Goal: Transaction & Acquisition: Download file/media

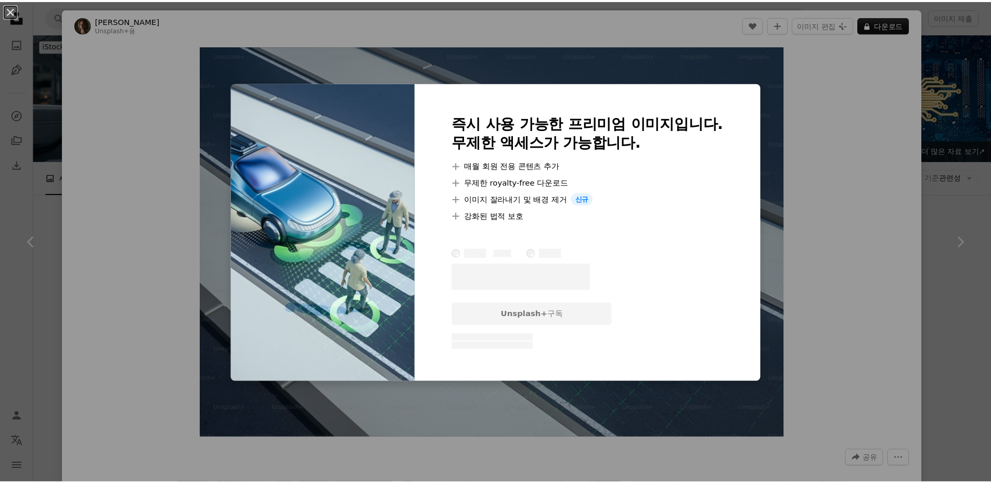
scroll to position [2808, 0]
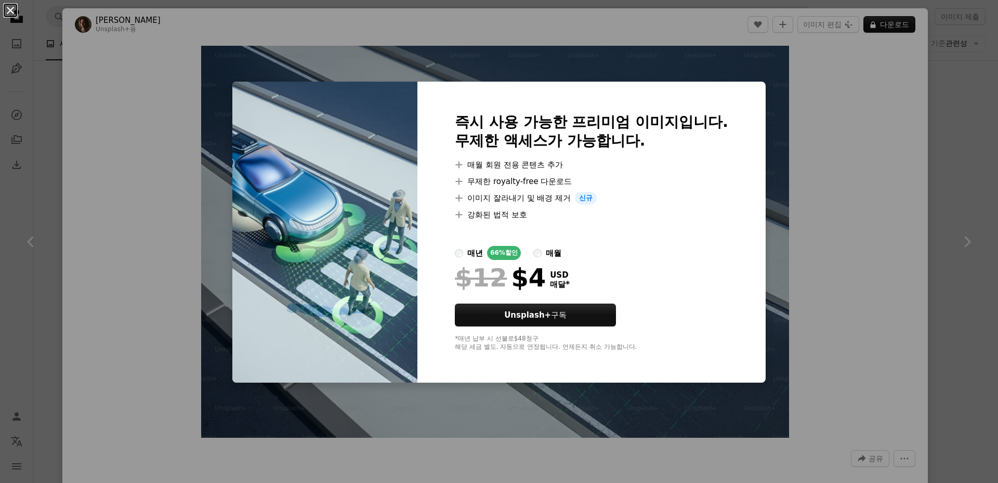
click at [8, 12] on button "An X shape" at bounding box center [10, 10] width 12 height 12
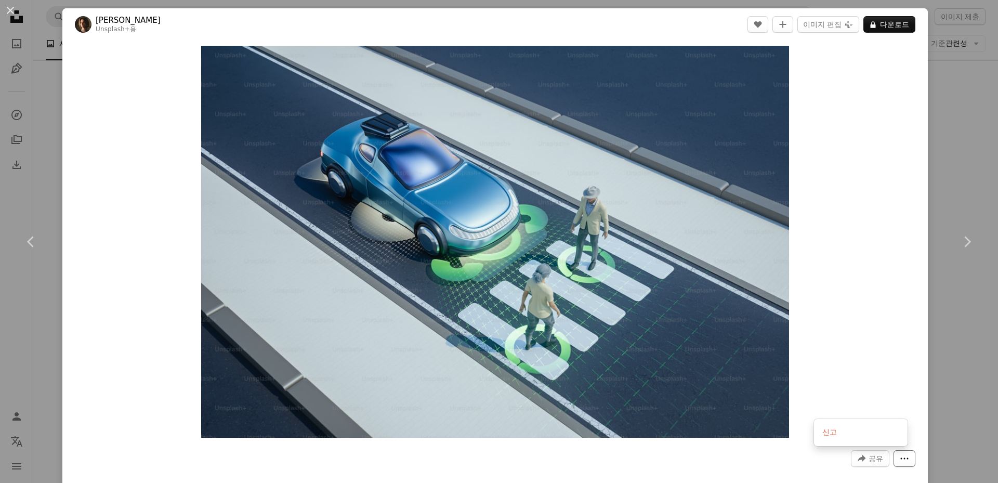
click at [901, 459] on icon "더 많은 작업" at bounding box center [905, 459] width 8 height 2
click at [12, 7] on dialog "An X shape Chevron left Chevron right [PERSON_NAME] Unsplash+ 용 A heart A plus …" at bounding box center [499, 241] width 998 height 483
click at [12, 12] on button "An X shape" at bounding box center [10, 10] width 12 height 12
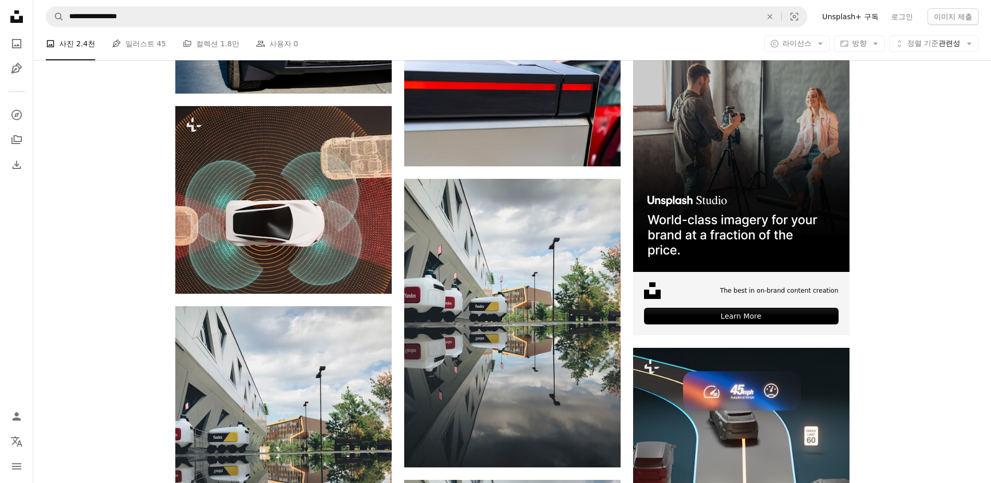
scroll to position [3484, 0]
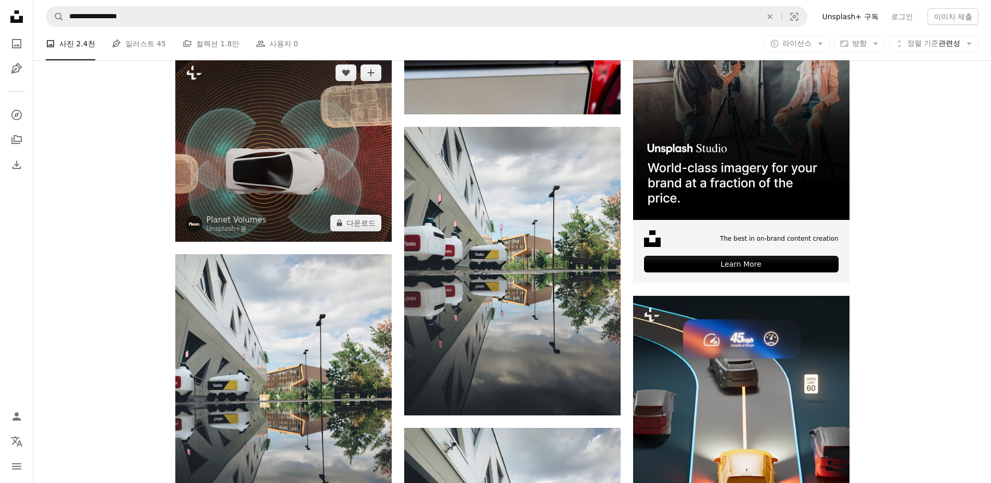
click at [296, 167] on img at bounding box center [283, 147] width 216 height 187
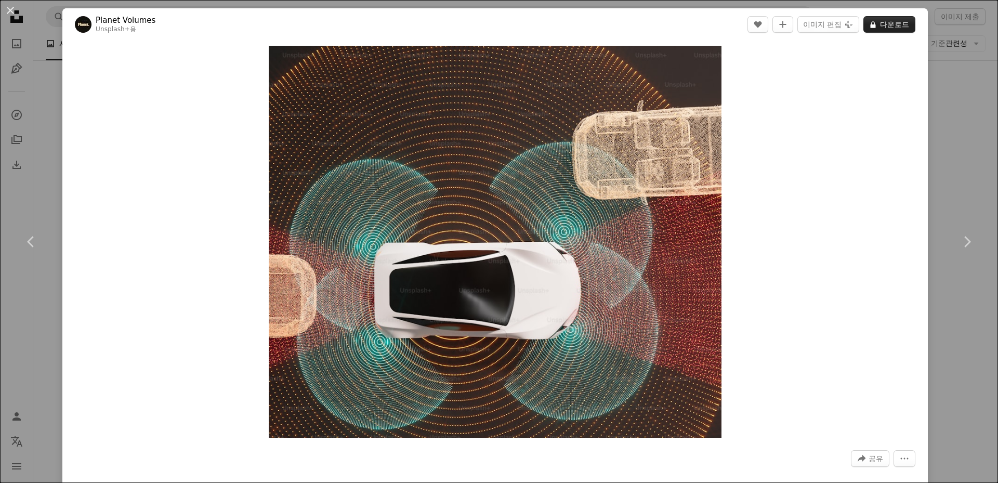
click at [881, 25] on button "A lock 다운로드" at bounding box center [890, 24] width 52 height 17
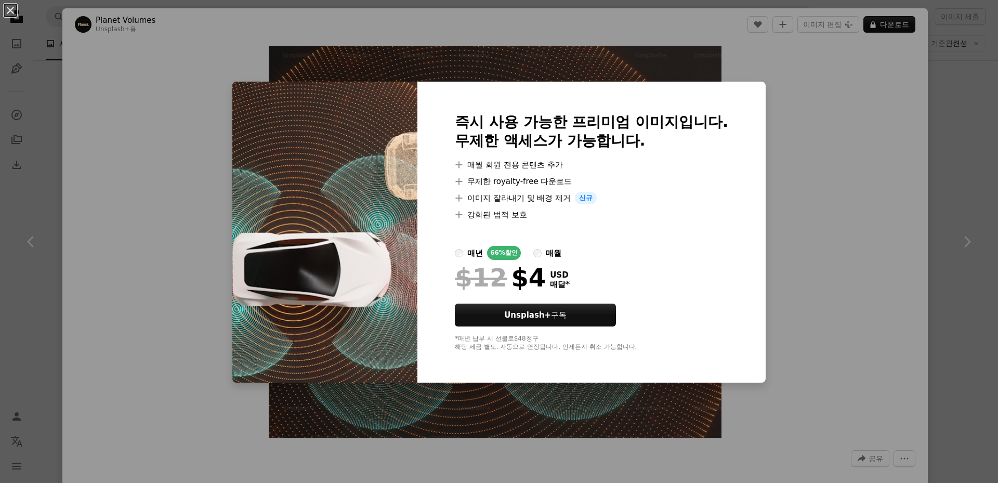
click at [853, 184] on div "An X shape 즉시 사용 가능한 프리미엄 이미지입니다. 무제한 액세스가 가능합니다. A plus sign 매월 회원 전용 콘텐츠 추가 A…" at bounding box center [499, 241] width 998 height 483
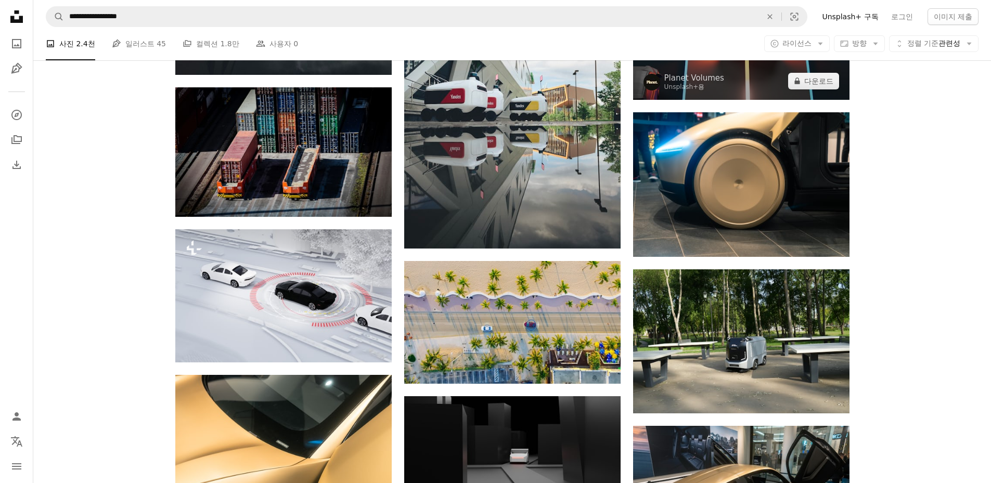
scroll to position [4004, 0]
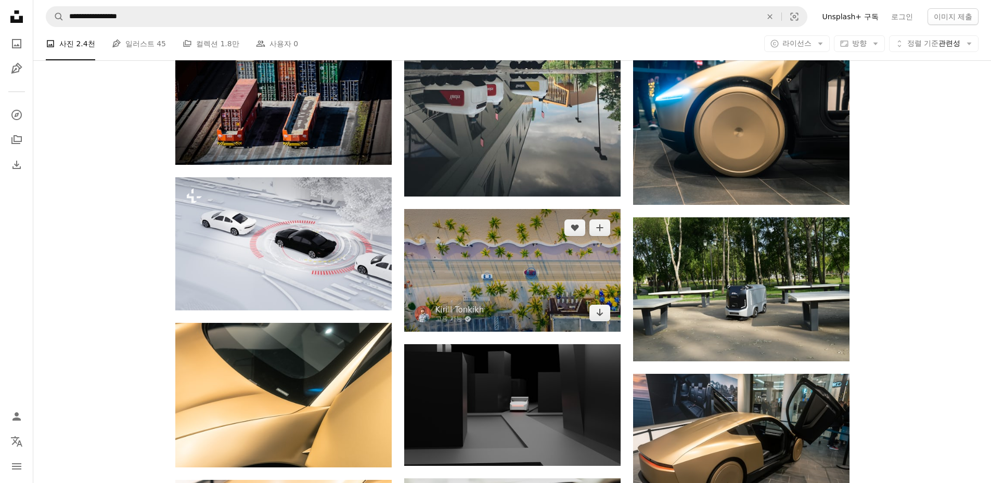
click at [539, 250] on img at bounding box center [512, 270] width 216 height 123
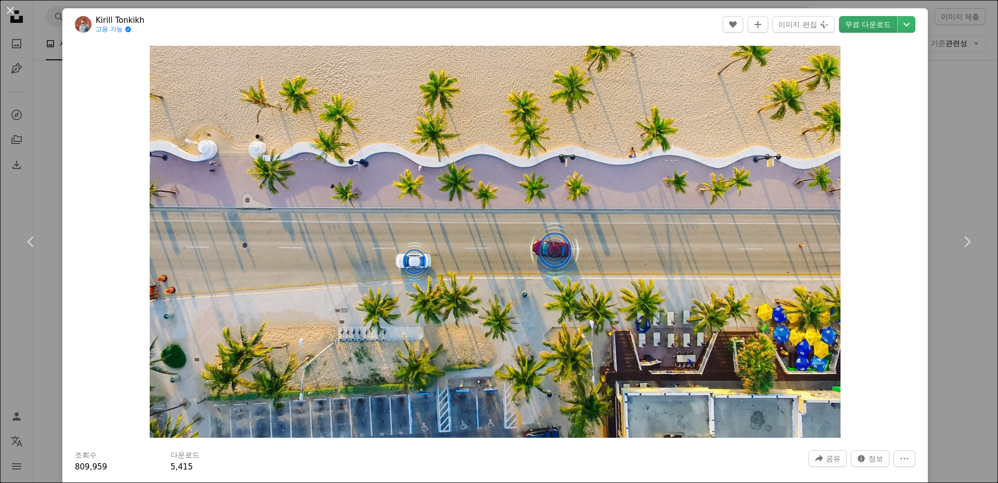
click at [870, 22] on link "무료 다운로드" at bounding box center [868, 24] width 58 height 17
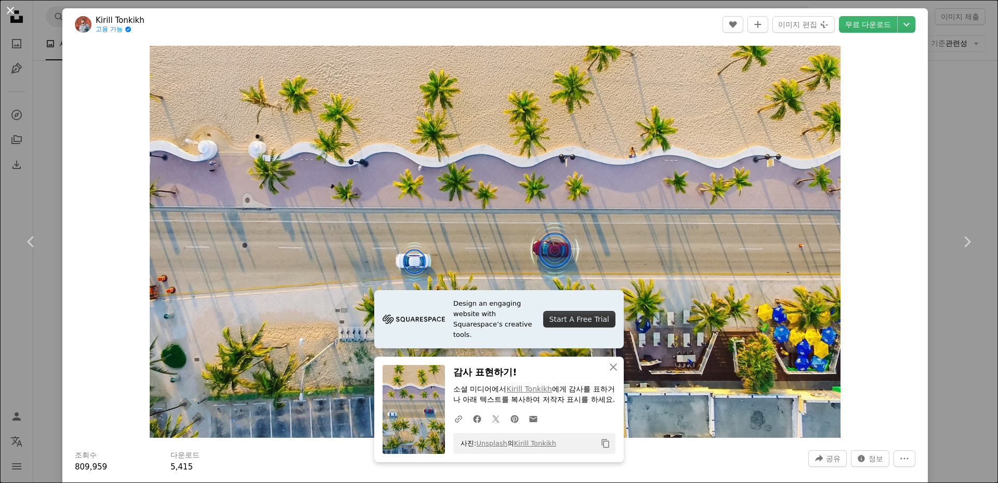
click at [7, 9] on button "An X shape" at bounding box center [10, 10] width 12 height 12
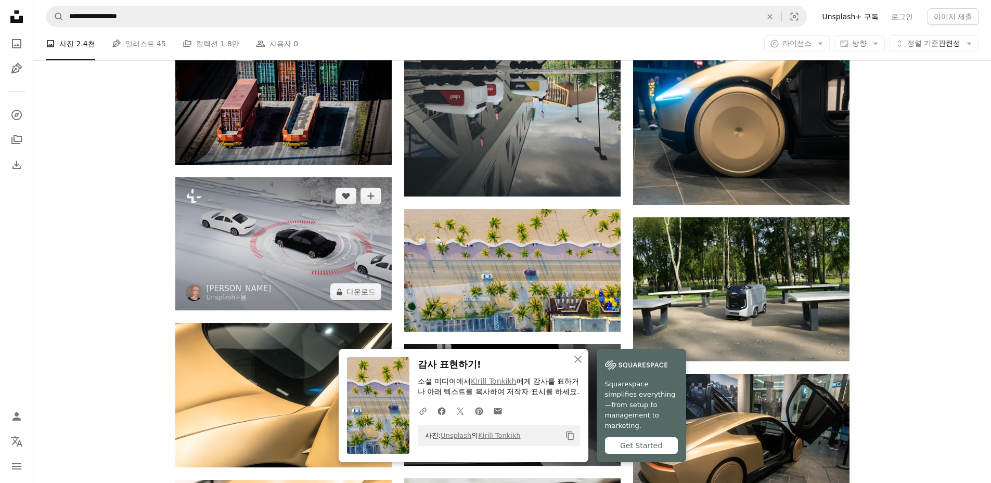
click at [255, 259] on img at bounding box center [283, 243] width 216 height 133
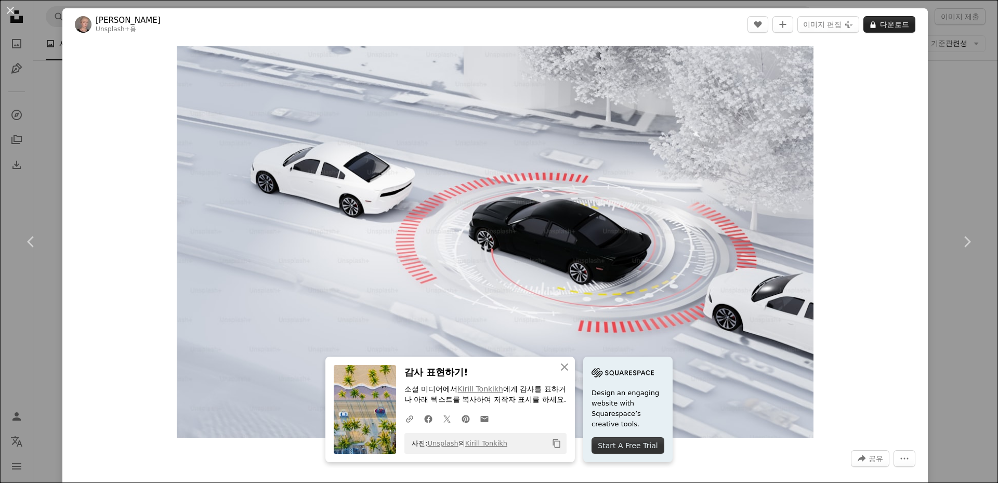
click at [882, 28] on button "A lock 다운로드" at bounding box center [890, 24] width 52 height 17
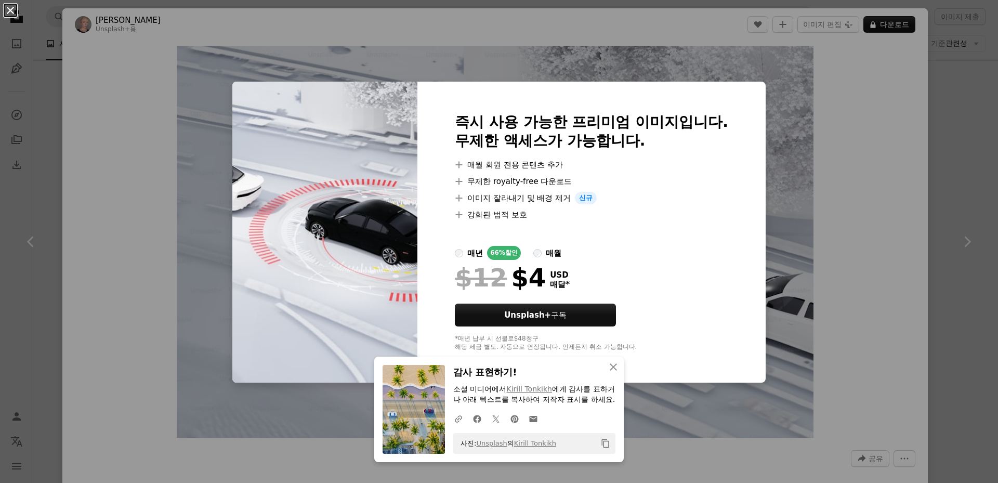
click at [13, 11] on button "An X shape" at bounding box center [10, 10] width 12 height 12
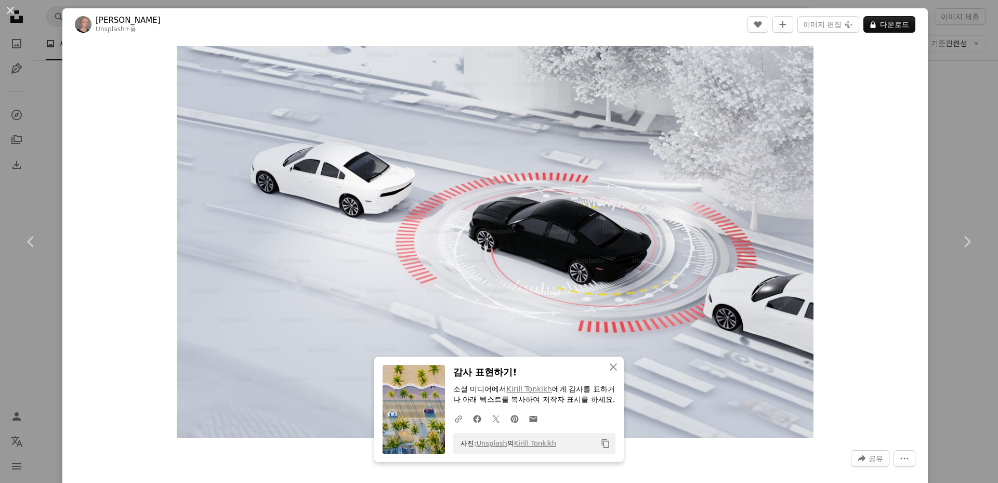
click at [13, 11] on button "An X shape" at bounding box center [10, 10] width 12 height 12
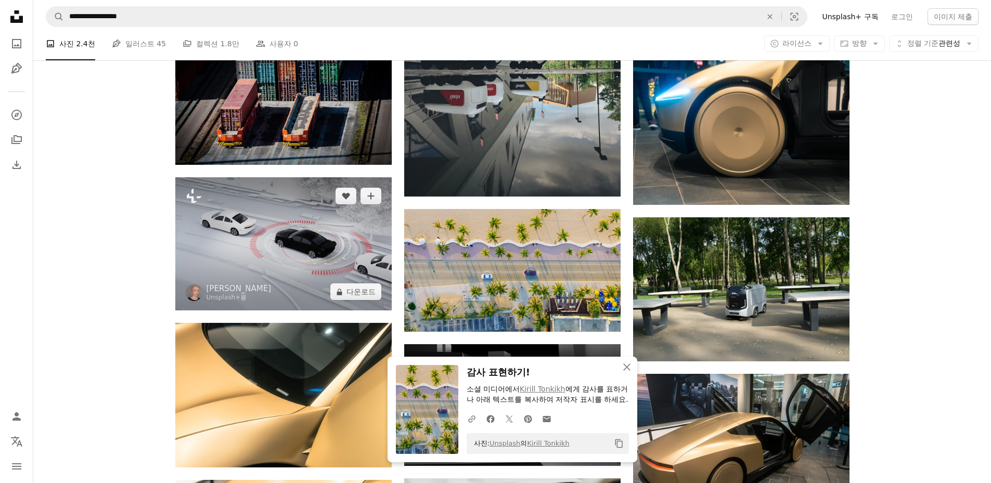
click at [298, 221] on img at bounding box center [283, 243] width 216 height 133
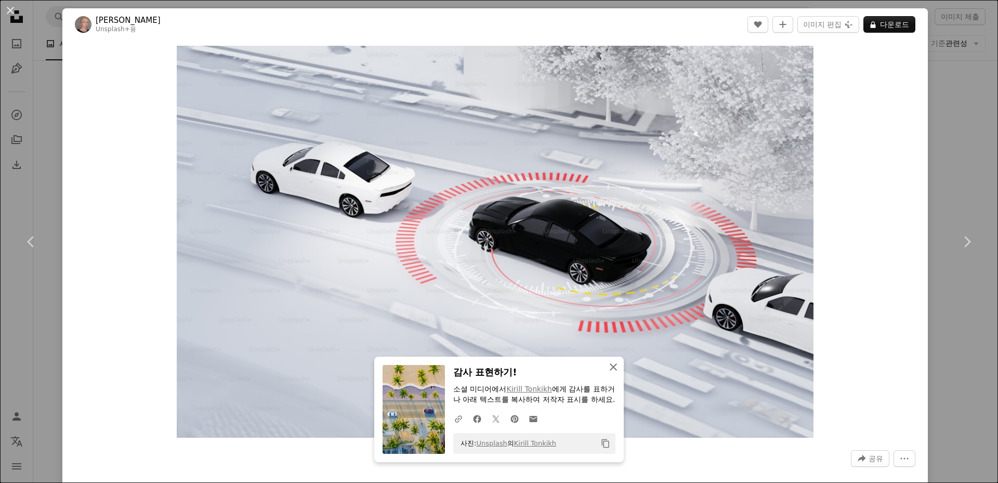
click at [614, 361] on icon "An X shape" at bounding box center [613, 367] width 12 height 12
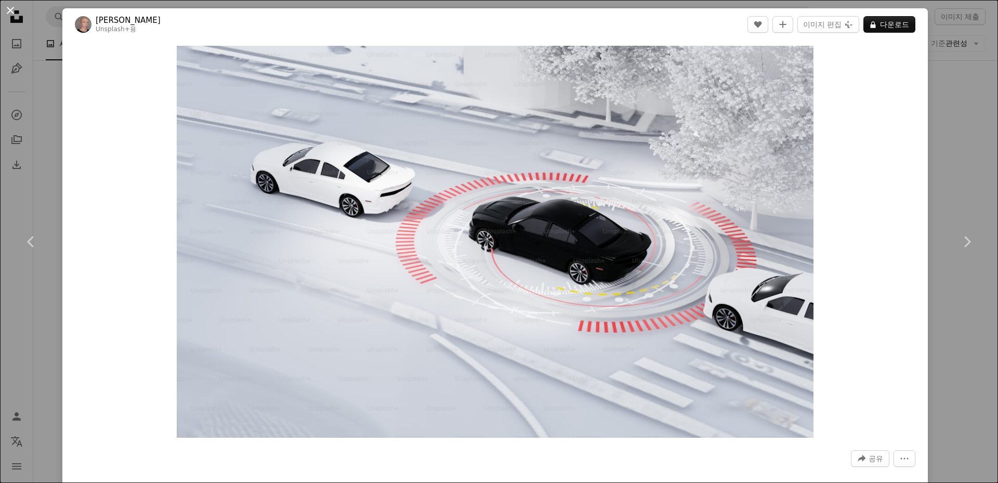
click at [12, 10] on button "An X shape" at bounding box center [10, 10] width 12 height 12
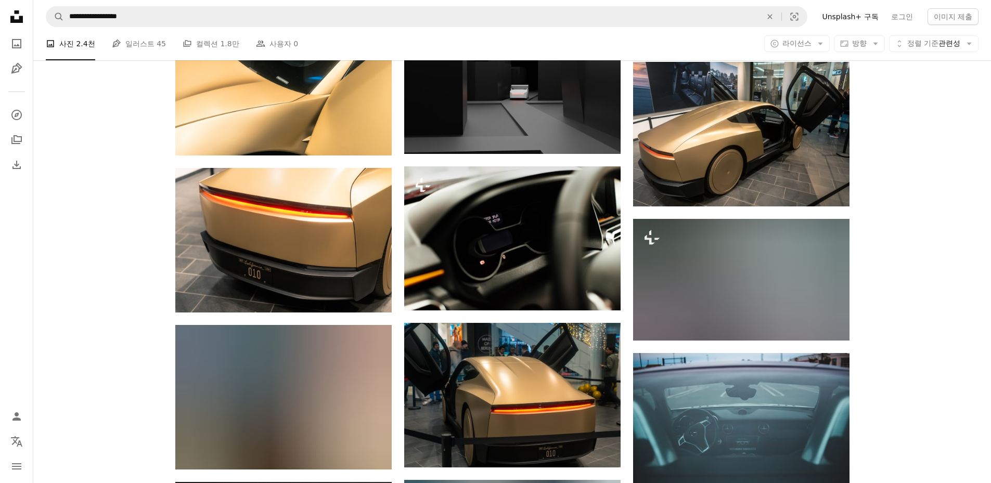
scroll to position [4368, 0]
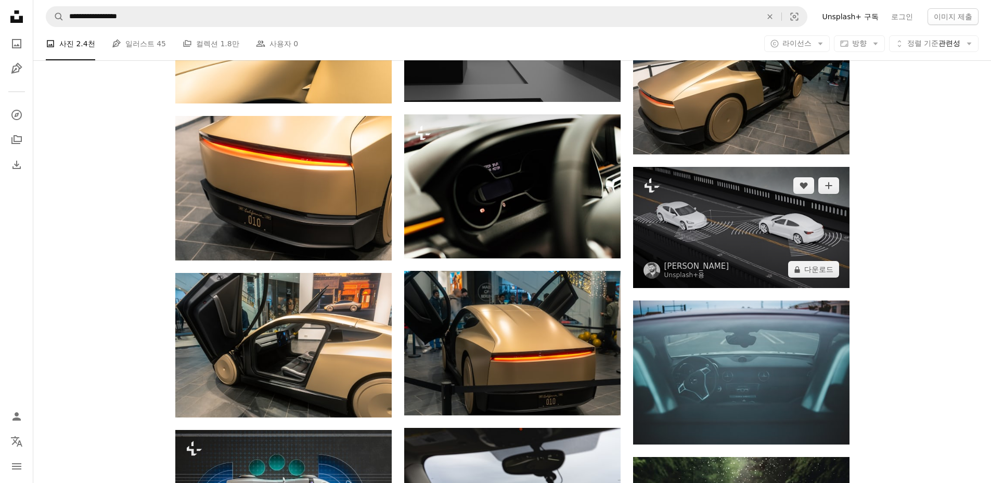
click at [737, 224] on img at bounding box center [741, 228] width 216 height 122
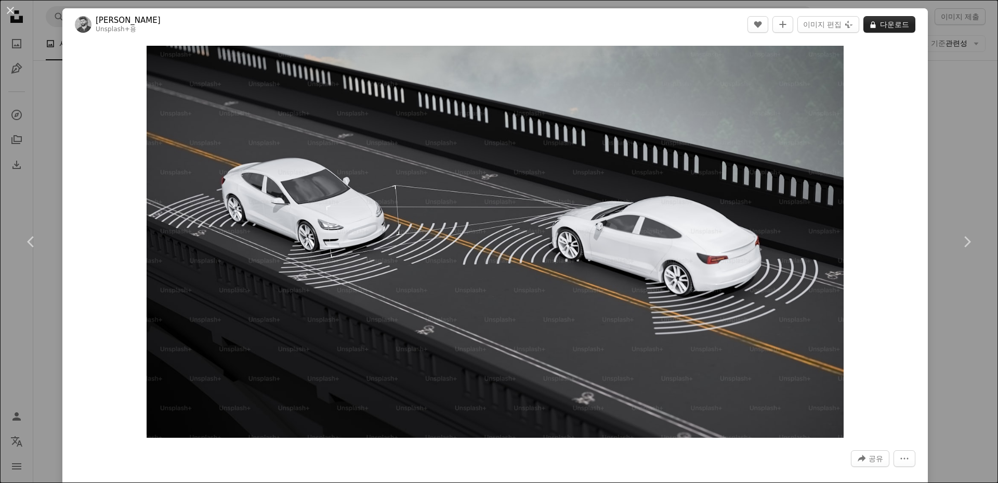
click at [880, 28] on button "A lock 다운로드" at bounding box center [890, 24] width 52 height 17
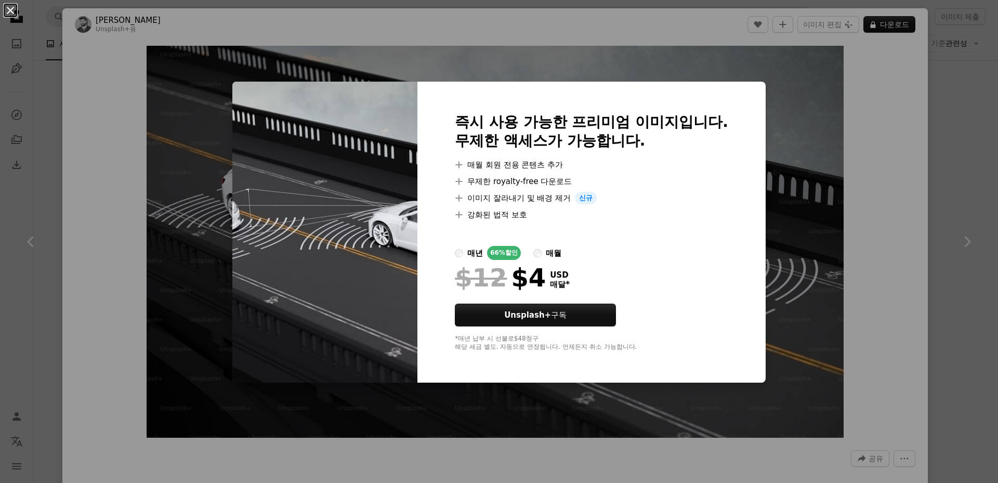
click at [6, 10] on button "An X shape" at bounding box center [10, 10] width 12 height 12
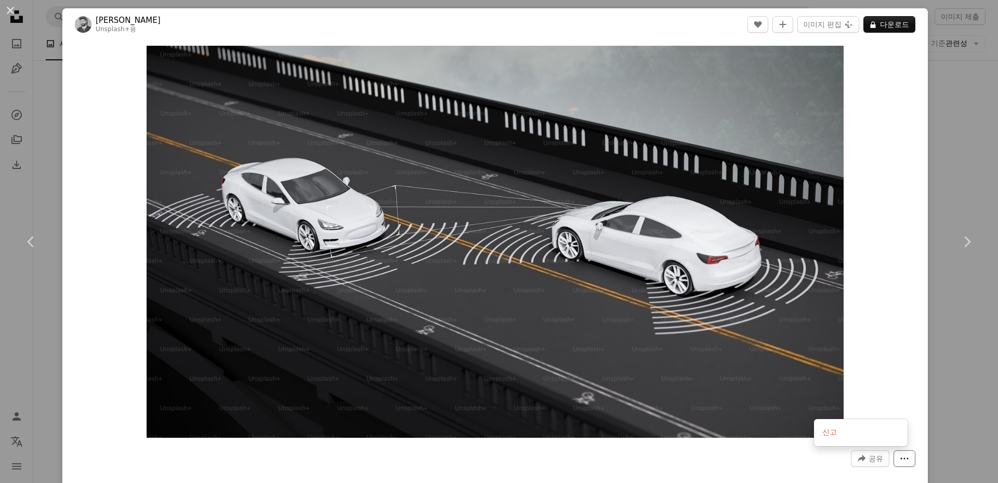
click at [900, 460] on icon "More Actions" at bounding box center [904, 458] width 9 height 9
click at [917, 267] on dialog "An X shape Chevron left Chevron right [PERSON_NAME] Unsplash+ 용 A heart A plus …" at bounding box center [499, 241] width 998 height 483
click at [8, 15] on button "An X shape" at bounding box center [10, 10] width 12 height 12
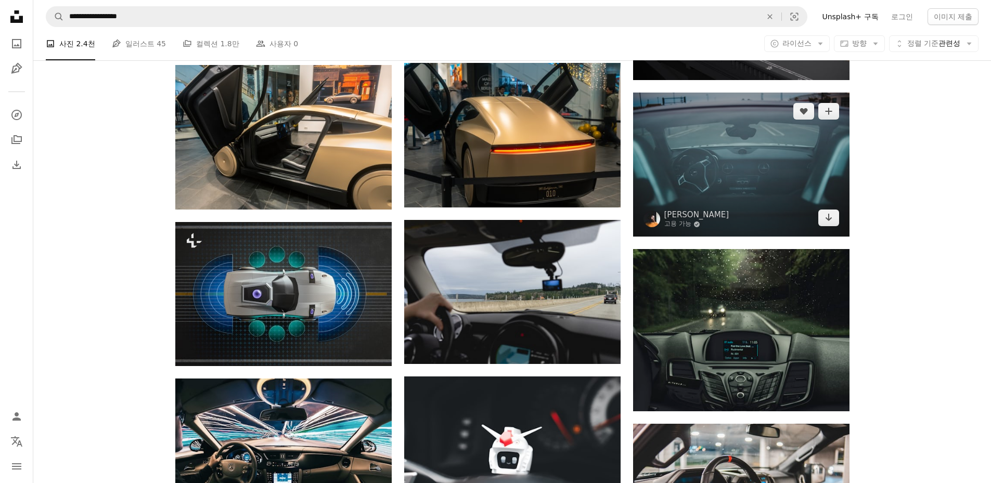
scroll to position [4628, 0]
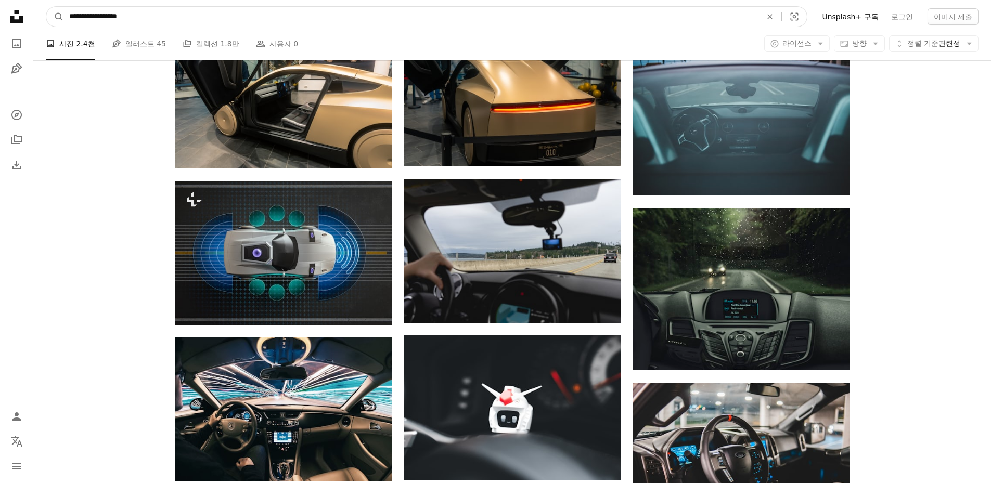
drag, startPoint x: 174, startPoint y: 11, endPoint x: 0, endPoint y: 9, distance: 173.7
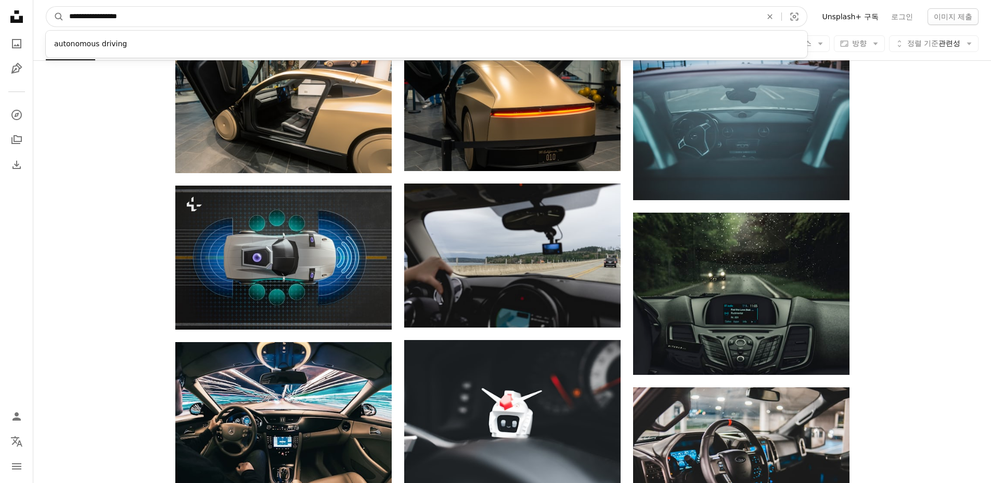
type input "*"
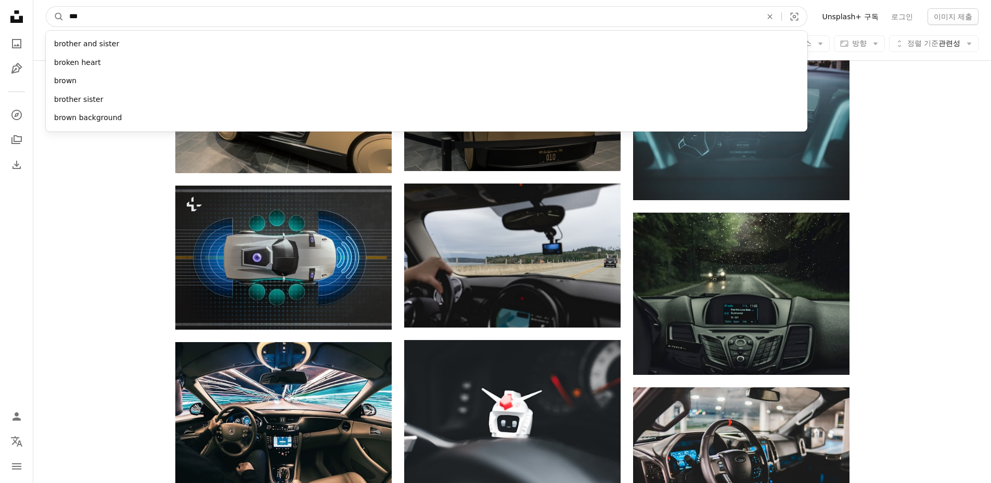
click at [136, 9] on input "***" at bounding box center [411, 17] width 694 height 20
drag, startPoint x: 131, startPoint y: 19, endPoint x: 0, endPoint y: 20, distance: 130.5
paste input "**********"
type input "**********"
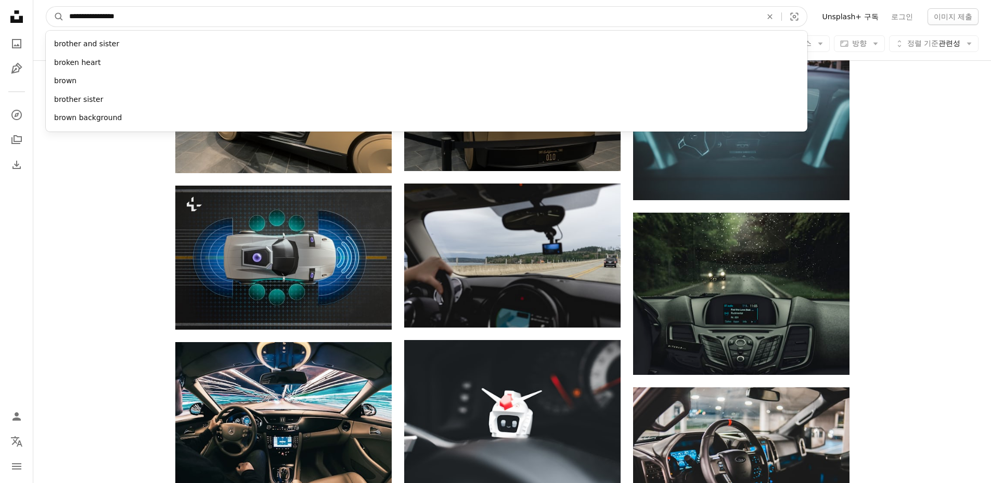
click button "A magnifying glass" at bounding box center [55, 17] width 18 height 20
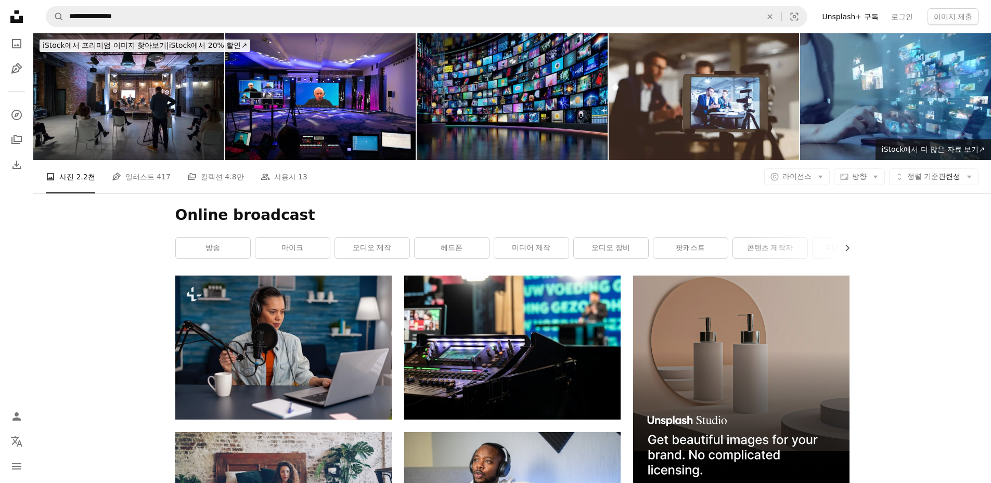
click at [532, 86] on img at bounding box center [512, 96] width 191 height 127
click at [494, 75] on img at bounding box center [512, 96] width 191 height 127
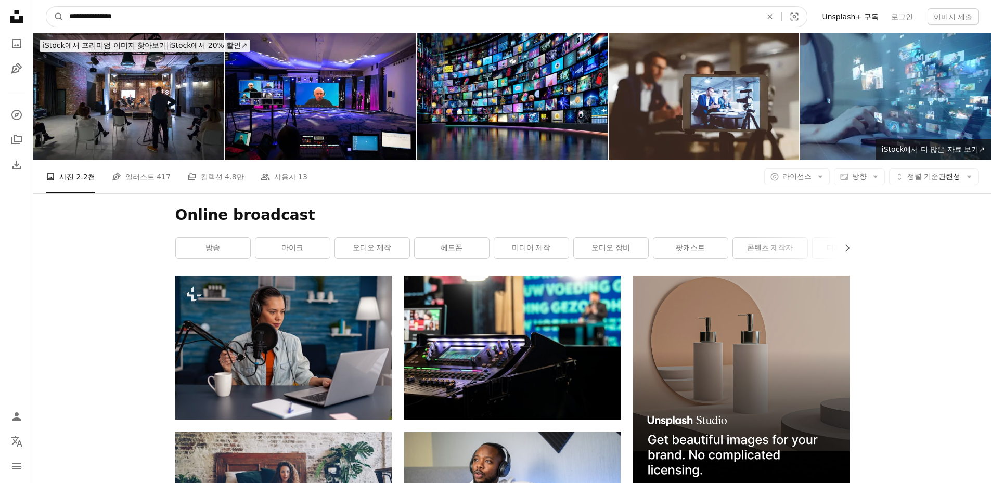
drag, startPoint x: 138, startPoint y: 17, endPoint x: 0, endPoint y: 17, distance: 137.8
